Goal: Task Accomplishment & Management: Manage account settings

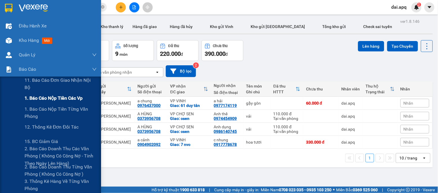
click at [37, 99] on span "1. Báo cáo nộp tiền các vp" at bounding box center [54, 98] width 58 height 7
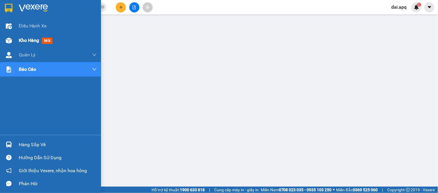
click at [16, 42] on div "Kho hàng mới" at bounding box center [50, 40] width 101 height 14
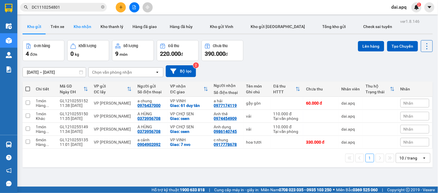
click at [82, 27] on button "Kho nhận" at bounding box center [82, 27] width 27 height 14
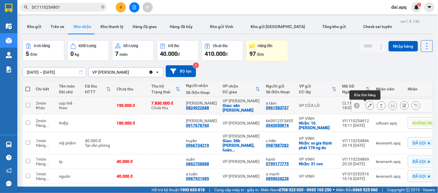
click at [368, 104] on icon at bounding box center [370, 105] width 4 height 4
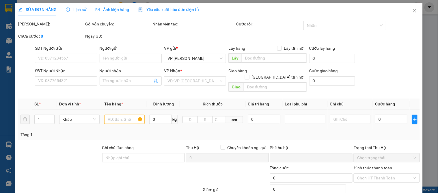
type input "0961583737"
type input "a tâm"
type input "0824922688"
type input "[PERSON_NAME]"
checkbox input "true"
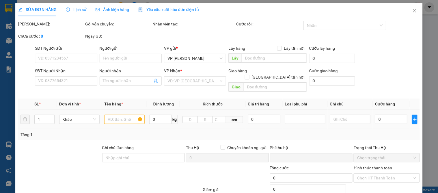
type input "sân [PERSON_NAME]"
type input "người gửi trả phí thu hộ"
type input "150.000"
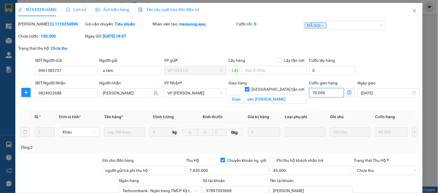
click at [330, 97] on input "70.000" at bounding box center [327, 92] width 35 height 9
type input "0"
type input "80.000"
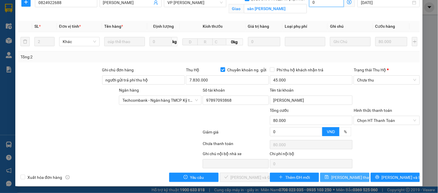
type input "0"
click at [343, 176] on span "[PERSON_NAME] thay đổi" at bounding box center [354, 177] width 46 height 6
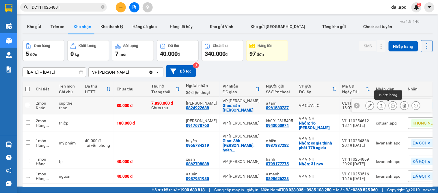
click at [391, 105] on button at bounding box center [393, 106] width 8 height 10
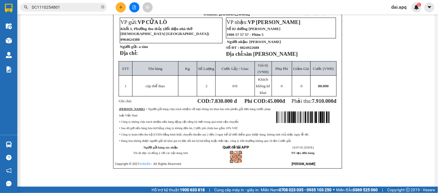
scroll to position [13, 0]
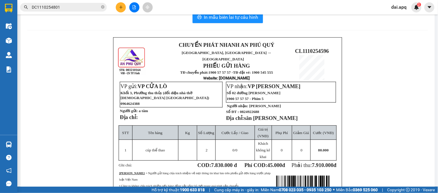
click at [390, 168] on div "CHUYỂN PHÁT NHANH AN PHÚ QUÝ NGHỆ AN, [GEOGRAPHIC_DATA] ↔ [GEOGRAPHIC_DATA] PHI…" at bounding box center [227, 142] width 401 height 210
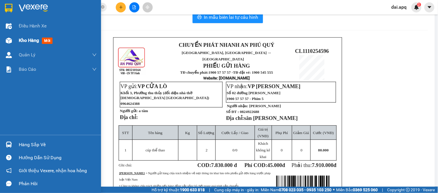
click at [34, 40] on span "Kho hàng" at bounding box center [29, 40] width 20 height 5
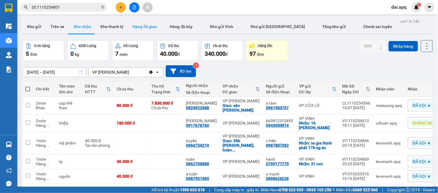
click at [147, 27] on button "Hàng đã giao" at bounding box center [145, 27] width 34 height 14
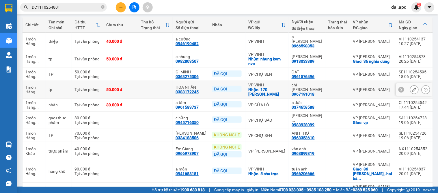
scroll to position [90, 0]
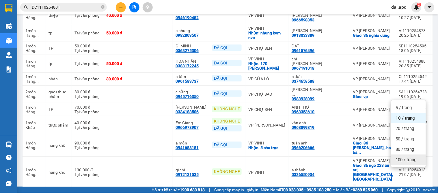
click at [403, 160] on span "100 / trang" at bounding box center [406, 160] width 21 height 6
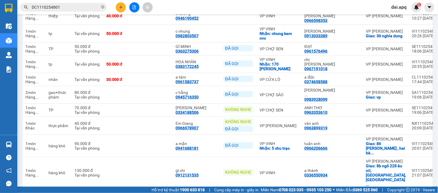
scroll to position [154, 0]
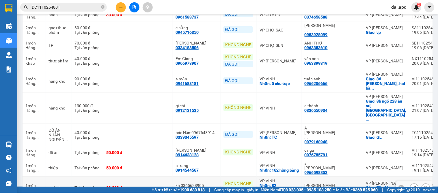
click at [342, 186] on div at bounding box center [351, 188] width 19 height 5
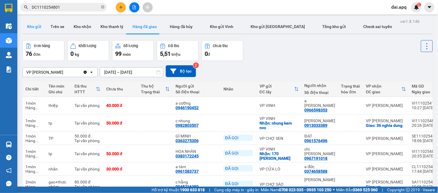
click at [37, 23] on button "Kho gửi" at bounding box center [34, 27] width 23 height 14
